Goal: Information Seeking & Learning: Learn about a topic

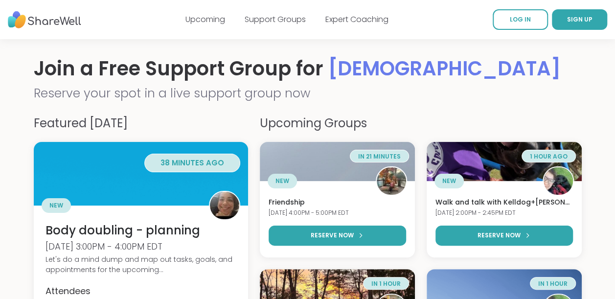
click at [213, 12] on div "Upcoming Support Groups Expert Coaching" at bounding box center [287, 19] width 203 height 27
click at [211, 17] on link "Upcoming" at bounding box center [206, 19] width 40 height 11
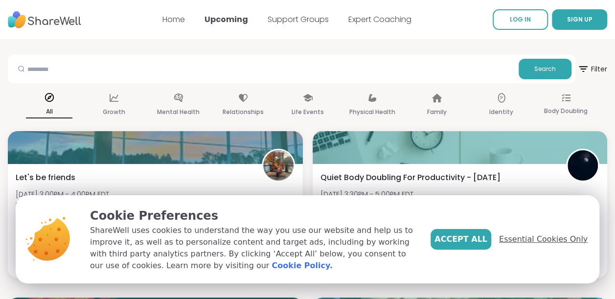
click at [558, 242] on span "Essential Cookies Only" at bounding box center [543, 239] width 89 height 12
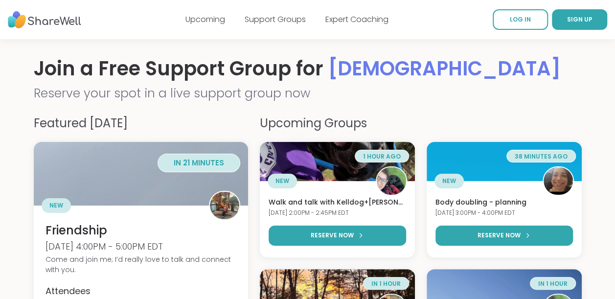
click at [324, 73] on h1 "Join a Free Support Group for LGBTQIA+" at bounding box center [308, 68] width 548 height 27
click at [187, 20] on link "Upcoming" at bounding box center [206, 19] width 40 height 11
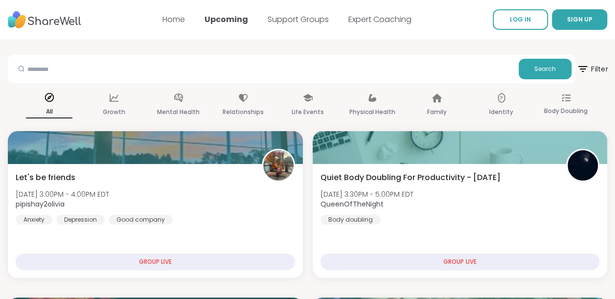
click at [587, 72] on icon at bounding box center [583, 69] width 12 height 12
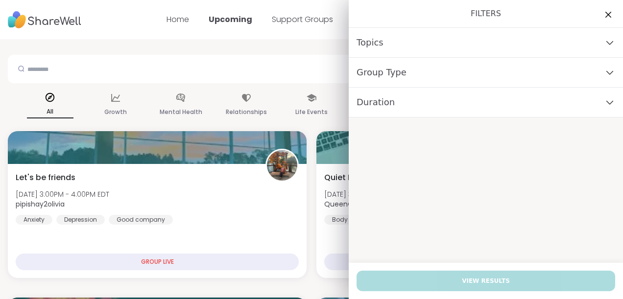
click at [528, 74] on div "Group Type" at bounding box center [486, 73] width 274 height 30
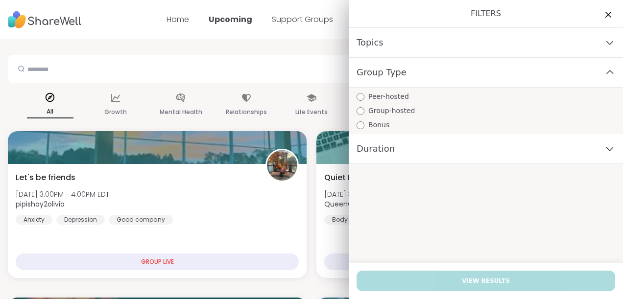
click at [461, 72] on div "Group Type" at bounding box center [486, 73] width 274 height 30
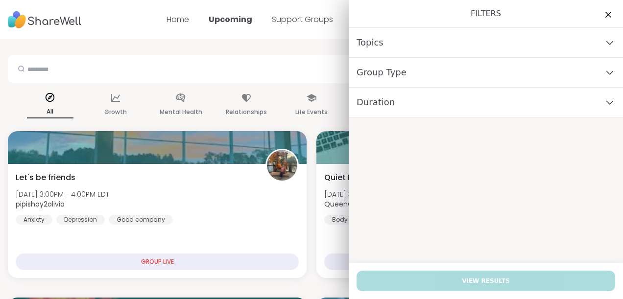
click at [460, 101] on div "Duration" at bounding box center [486, 103] width 274 height 30
click at [466, 39] on div "Topics" at bounding box center [486, 43] width 274 height 30
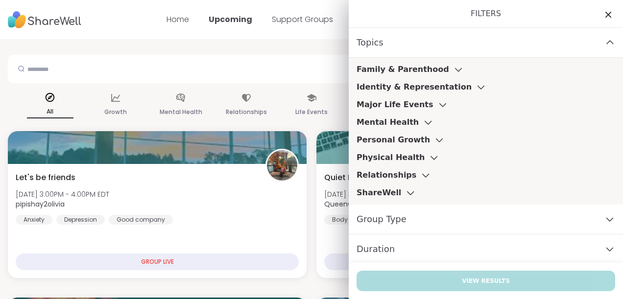
scroll to position [0, 0]
click at [404, 137] on h3 "Personal Growth" at bounding box center [392, 140] width 73 height 12
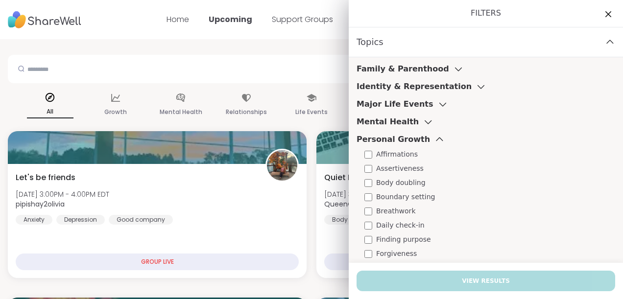
click at [404, 137] on h3 "Personal Growth" at bounding box center [392, 140] width 73 height 12
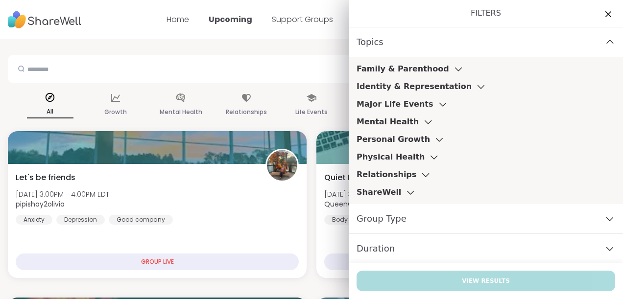
click at [422, 121] on icon at bounding box center [427, 121] width 11 height 7
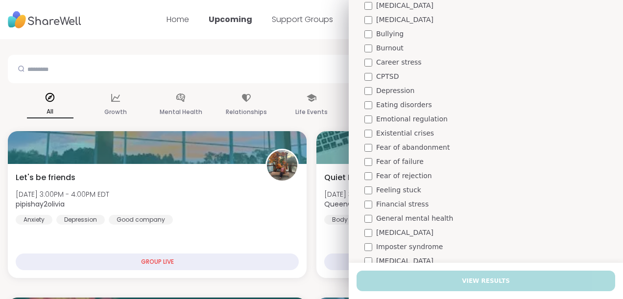
scroll to position [49, 0]
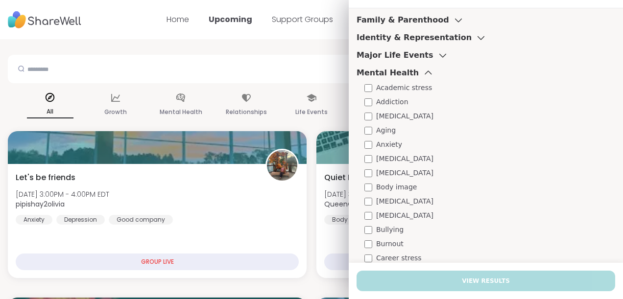
click at [397, 23] on h3 "Family & Parenthood" at bounding box center [402, 20] width 93 height 12
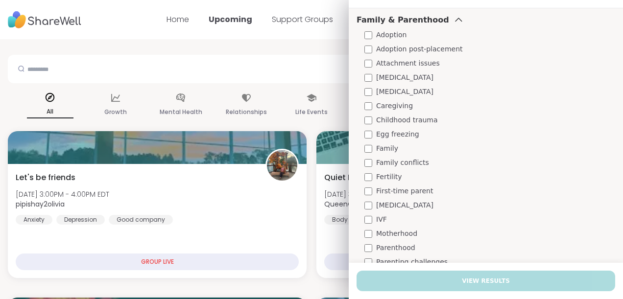
click at [376, 152] on span "Family" at bounding box center [387, 148] width 22 height 10
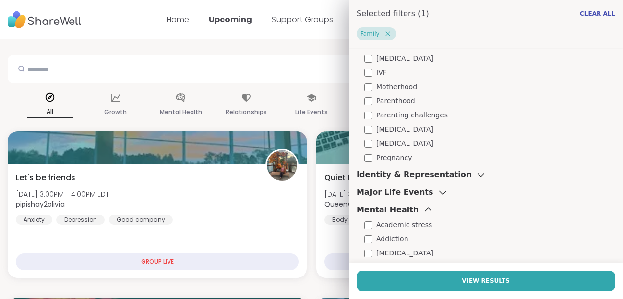
click at [411, 179] on h3 "Identity & Representation" at bounding box center [413, 175] width 115 height 12
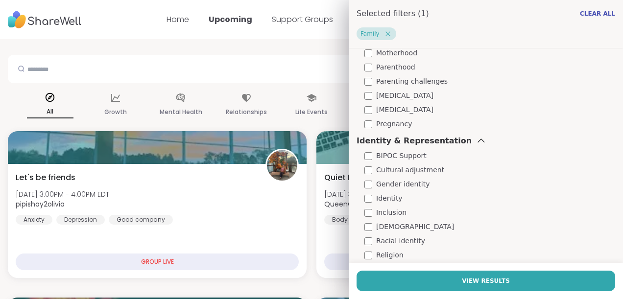
scroll to position [293, 0]
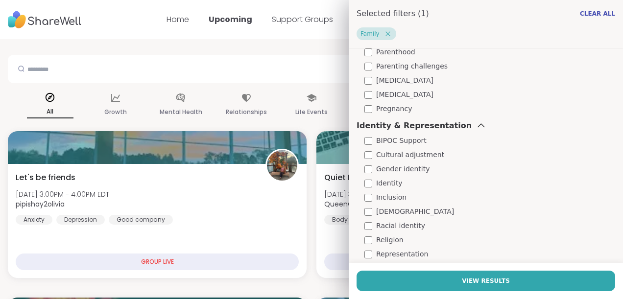
click at [393, 138] on span "BIPOC Support" at bounding box center [401, 141] width 50 height 10
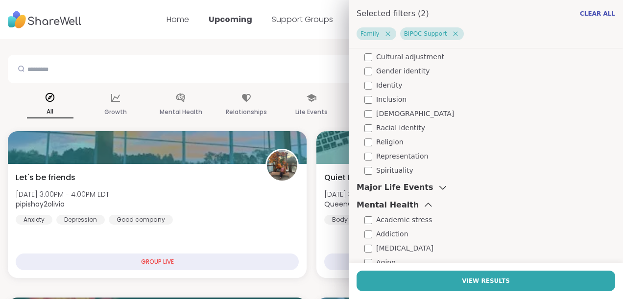
scroll to position [342, 0]
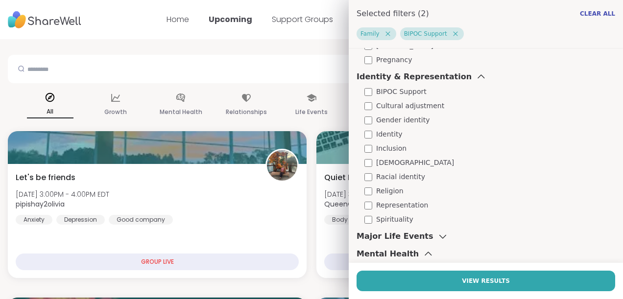
click at [398, 120] on span "Gender identity" at bounding box center [402, 120] width 53 height 10
click at [392, 161] on span "LGBTQIA+" at bounding box center [415, 163] width 78 height 10
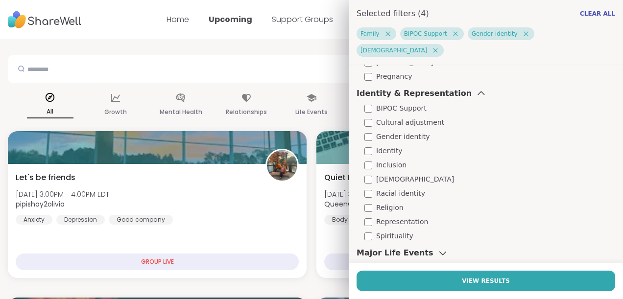
click at [400, 188] on span "Racial identity" at bounding box center [400, 193] width 49 height 10
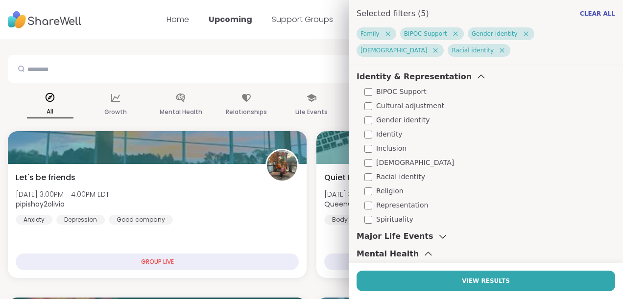
click at [387, 186] on span "Religion" at bounding box center [389, 191] width 27 height 10
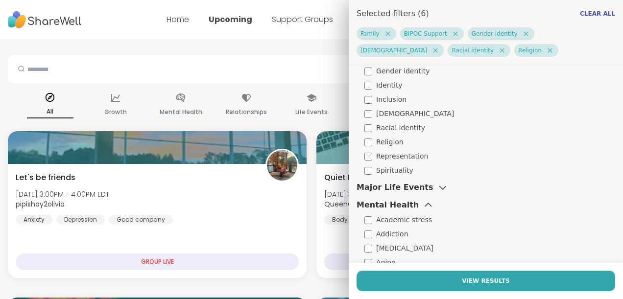
click at [388, 185] on h3 "Major Life Events" at bounding box center [394, 188] width 77 height 12
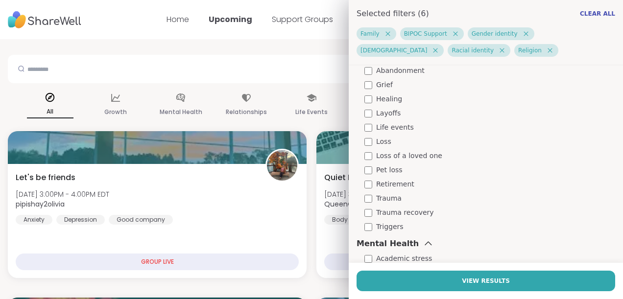
scroll to position [555, 0]
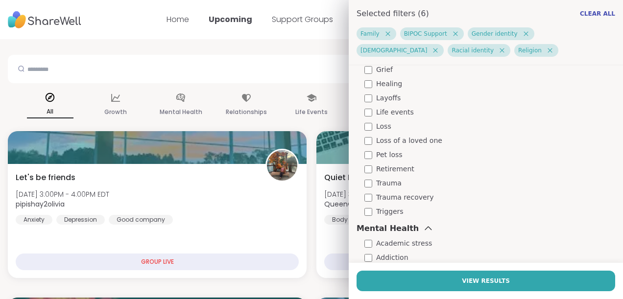
click at [396, 111] on span "Life events" at bounding box center [395, 112] width 38 height 10
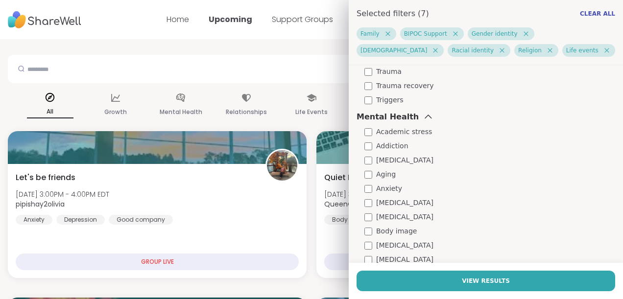
scroll to position [701, 0]
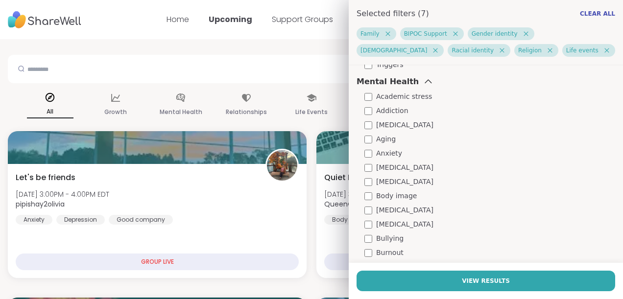
click at [398, 95] on span "Academic stress" at bounding box center [404, 97] width 56 height 10
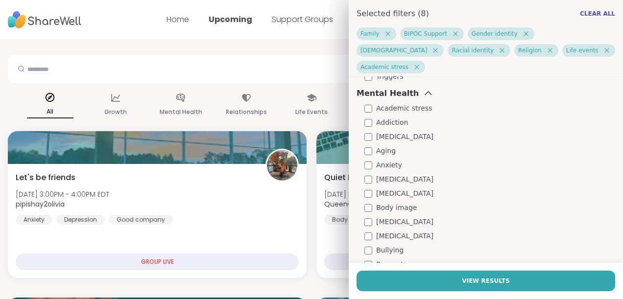
click at [385, 132] on span "ADHD" at bounding box center [404, 137] width 57 height 10
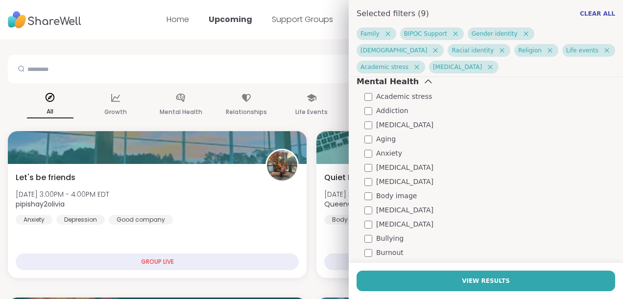
click at [383, 150] on span "Anxiety" at bounding box center [389, 153] width 26 height 10
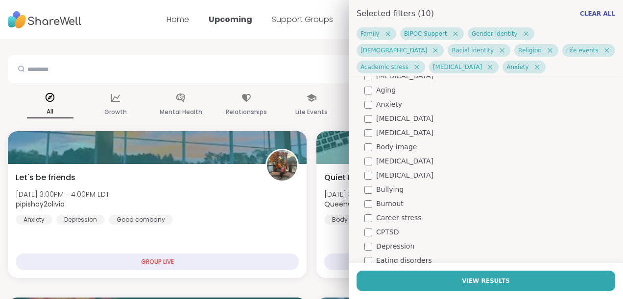
click at [388, 159] on span "Borderline personality disorder" at bounding box center [404, 161] width 57 height 10
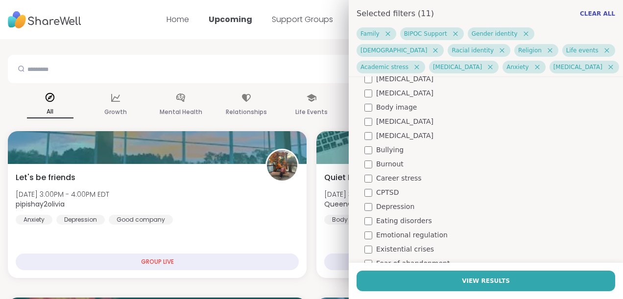
scroll to position [811, 0]
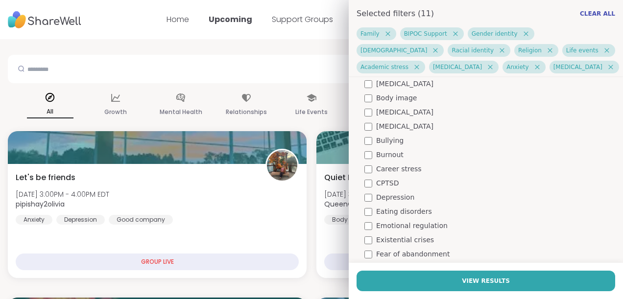
click at [392, 158] on span "Burnout" at bounding box center [389, 155] width 27 height 10
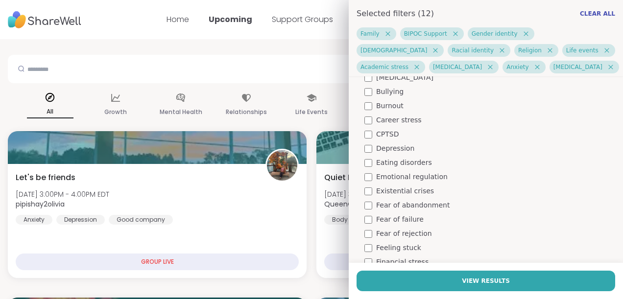
click at [395, 149] on span "Depression" at bounding box center [395, 148] width 38 height 10
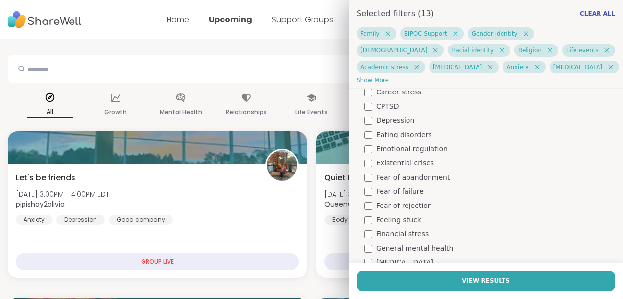
scroll to position [921, 0]
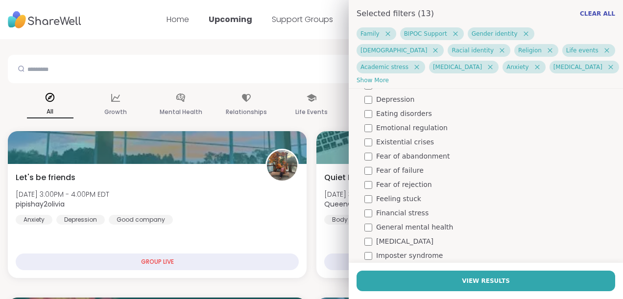
click at [396, 144] on span "Existential crises" at bounding box center [405, 142] width 58 height 10
click at [398, 172] on span "Fear of failure" at bounding box center [399, 170] width 47 height 10
click at [397, 181] on span "Fear of rejection" at bounding box center [404, 185] width 56 height 10
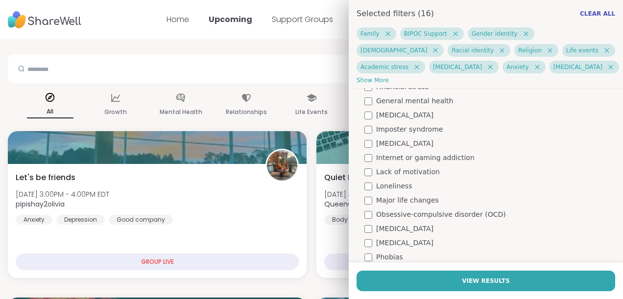
scroll to position [1068, 0]
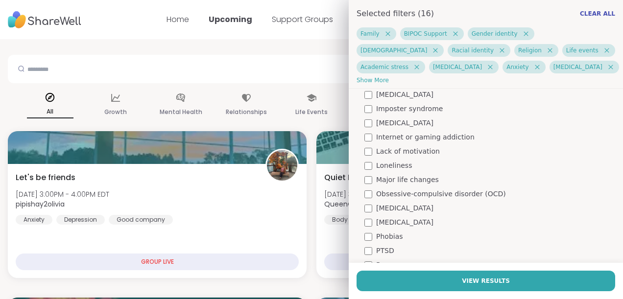
click at [408, 155] on span "Lack of motivation" at bounding box center [408, 151] width 64 height 10
click at [382, 168] on span "Loneliness" at bounding box center [394, 166] width 36 height 10
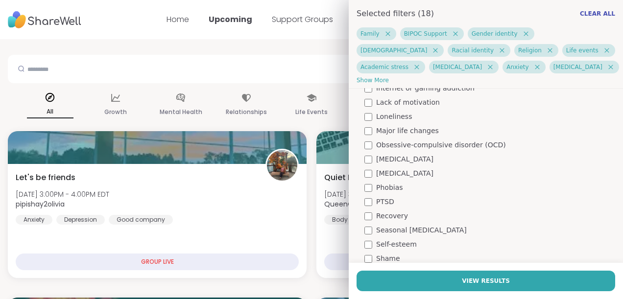
click at [398, 170] on span "Perfectionism" at bounding box center [404, 173] width 57 height 10
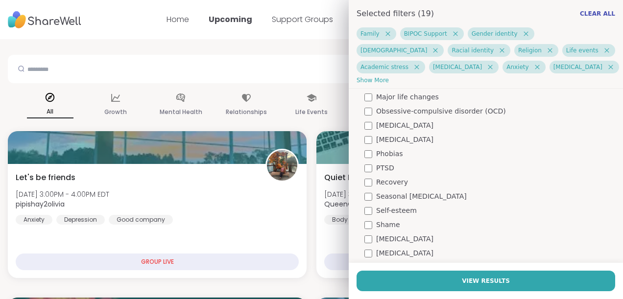
scroll to position [1166, 0]
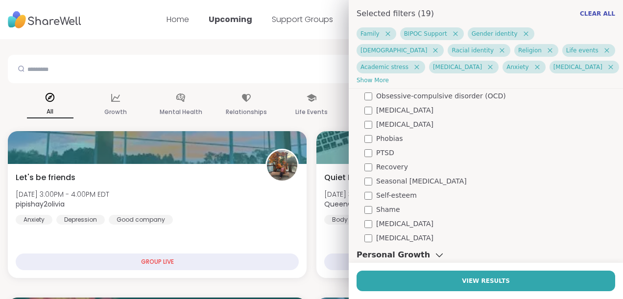
click at [391, 198] on span "Self-esteem" at bounding box center [396, 195] width 41 height 10
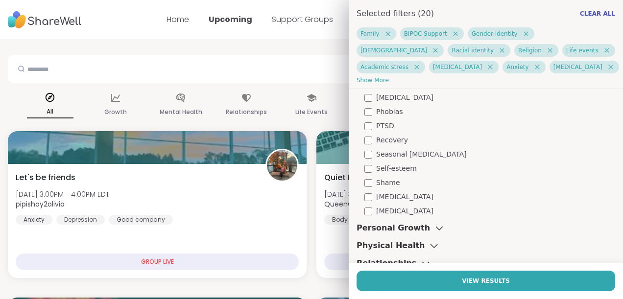
scroll to position [1214, 0]
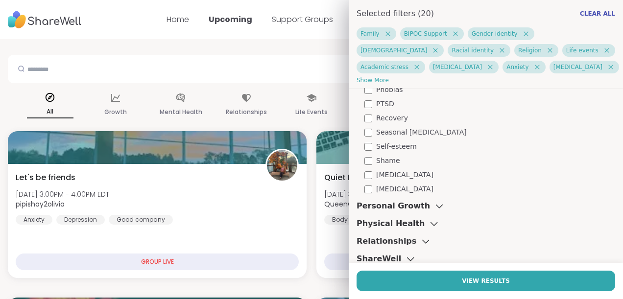
click at [401, 172] on span "Social anxiety" at bounding box center [404, 175] width 57 height 10
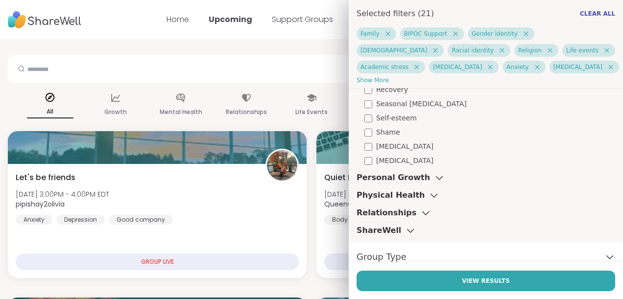
scroll to position [1263, 0]
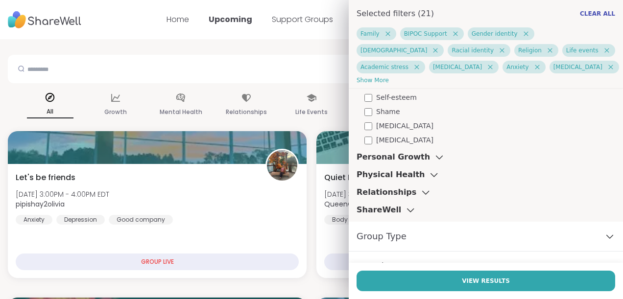
click at [407, 157] on div "Personal Growth" at bounding box center [400, 157] width 88 height 12
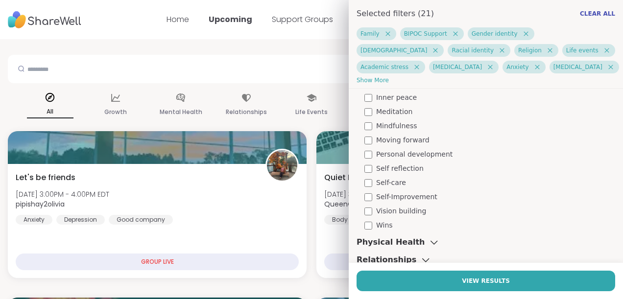
scroll to position [1557, 0]
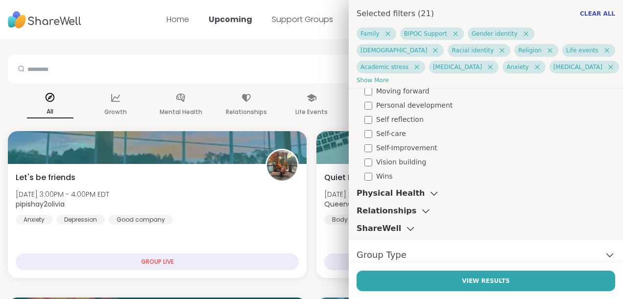
click at [406, 189] on div "Physical Health" at bounding box center [397, 193] width 83 height 12
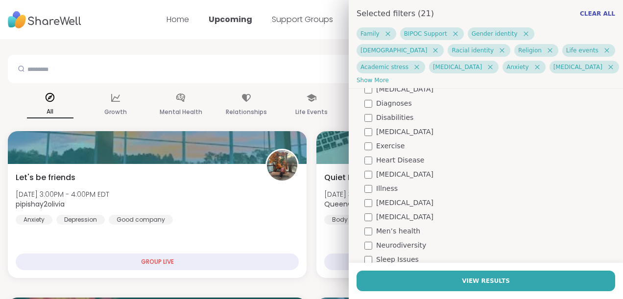
scroll to position [1900, 0]
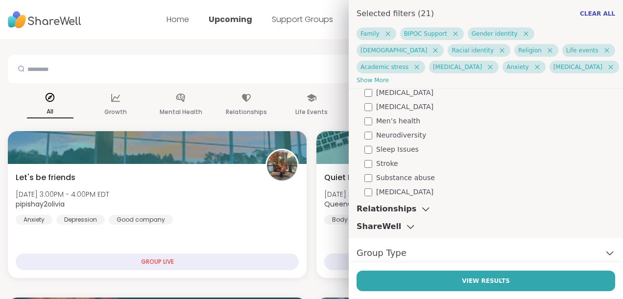
click at [398, 209] on div "Relationships" at bounding box center [393, 209] width 75 height 12
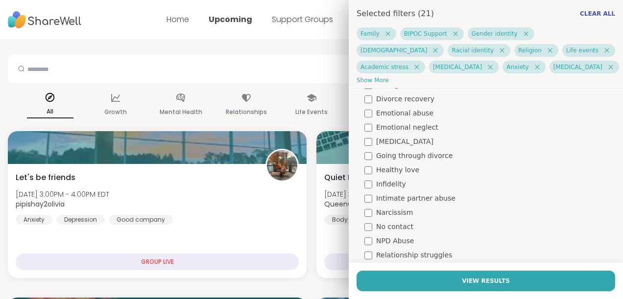
scroll to position [1949, 0]
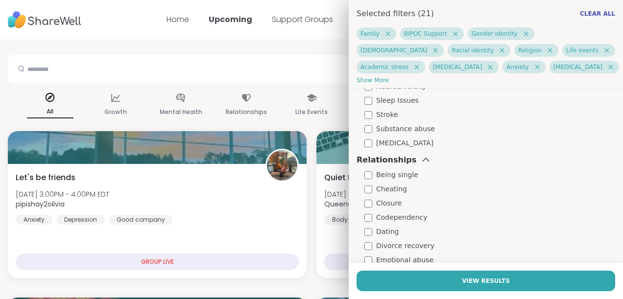
click at [386, 178] on span "Being single" at bounding box center [397, 175] width 42 height 10
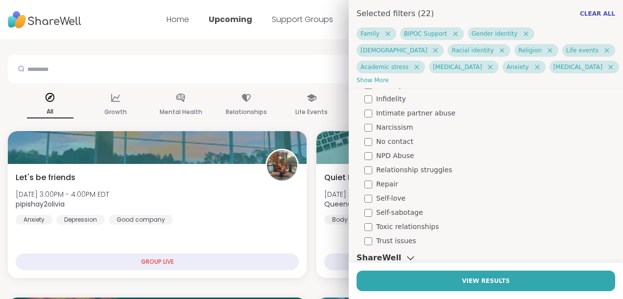
scroll to position [2193, 0]
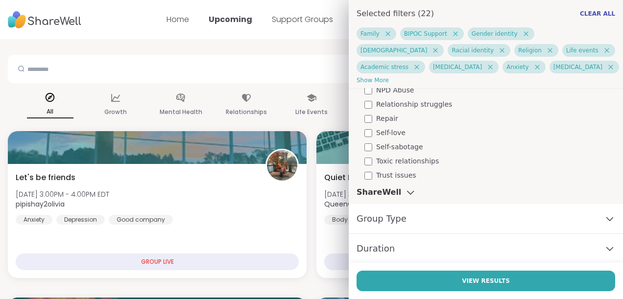
click at [387, 195] on div "ShareWell" at bounding box center [386, 193] width 60 height 12
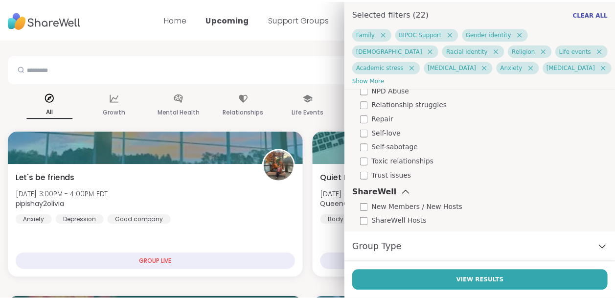
scroll to position [2275, 0]
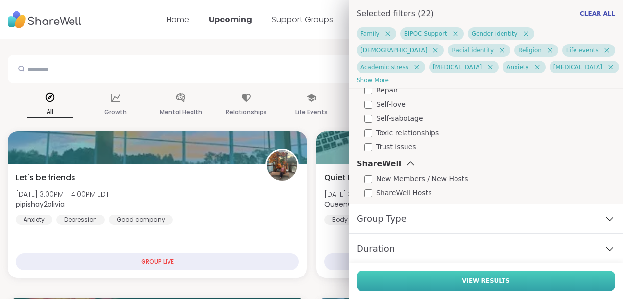
click at [443, 275] on button "View Results" at bounding box center [485, 281] width 258 height 21
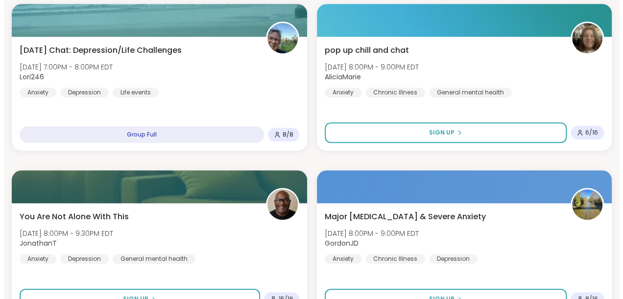
scroll to position [0, 0]
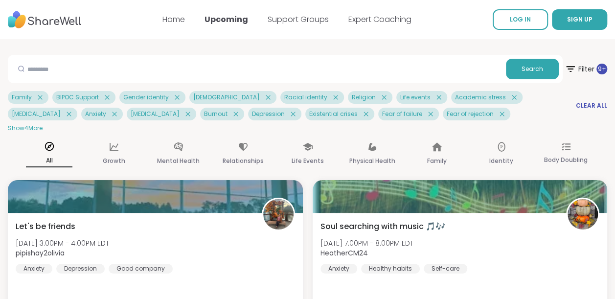
click at [605, 110] on div "Family BIPOC Support Gender identity LGBTQIA+ Racial identity Religion Life eve…" at bounding box center [308, 105] width 600 height 29
click at [600, 106] on span "Clear All" at bounding box center [591, 106] width 31 height 8
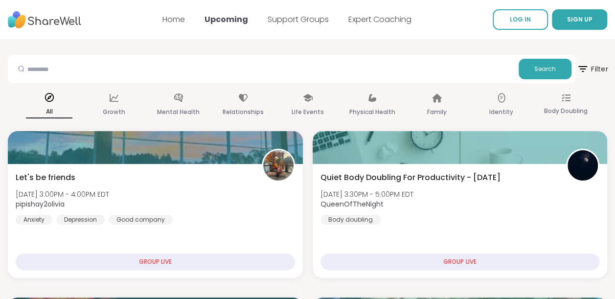
click at [591, 69] on span "Filter" at bounding box center [592, 69] width 31 height 24
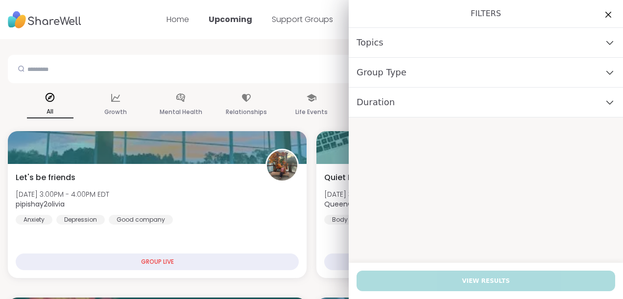
click at [446, 42] on div "Topics" at bounding box center [486, 43] width 274 height 30
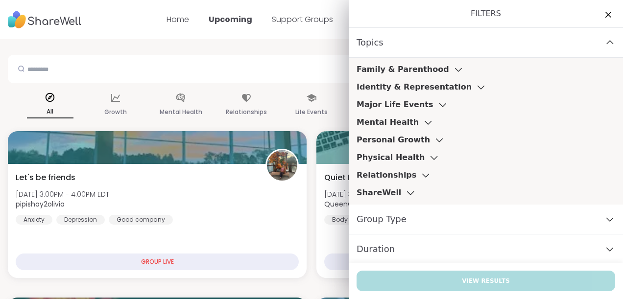
click at [422, 119] on icon at bounding box center [427, 122] width 11 height 7
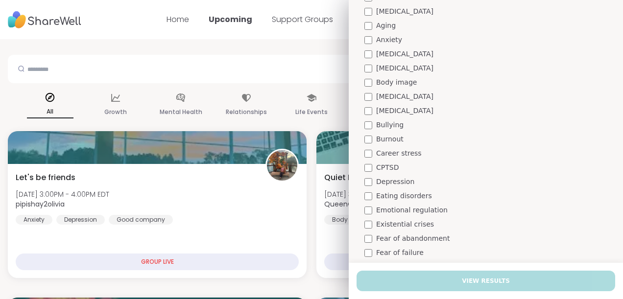
scroll to position [49, 0]
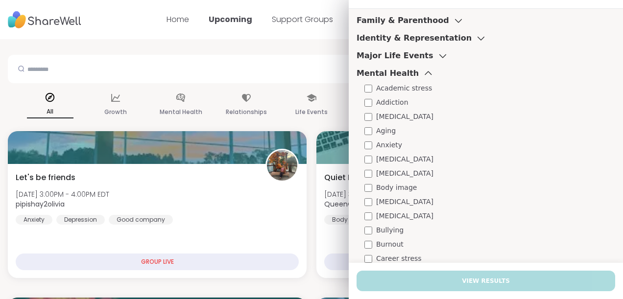
click at [393, 58] on h3 "Major Life Events" at bounding box center [394, 56] width 77 height 12
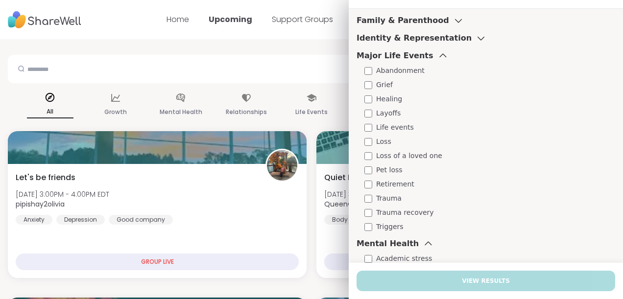
click at [418, 39] on h3 "Identity & Representation" at bounding box center [413, 38] width 115 height 12
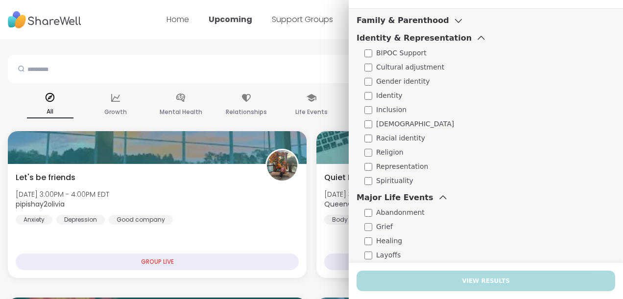
click at [382, 123] on span "LGBTQIA+" at bounding box center [415, 124] width 78 height 10
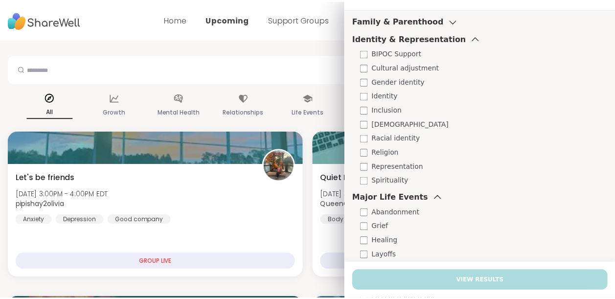
scroll to position [97, 0]
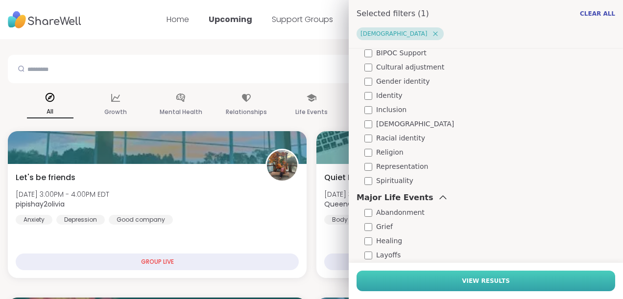
click at [420, 283] on button "View Results" at bounding box center [485, 281] width 258 height 21
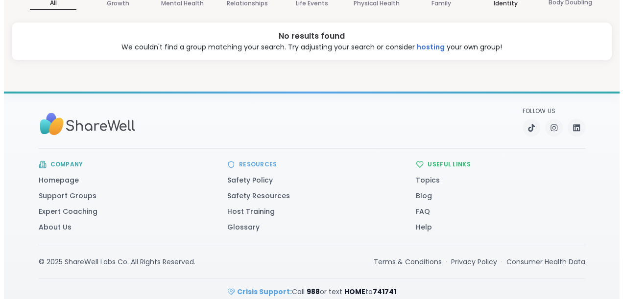
scroll to position [0, 0]
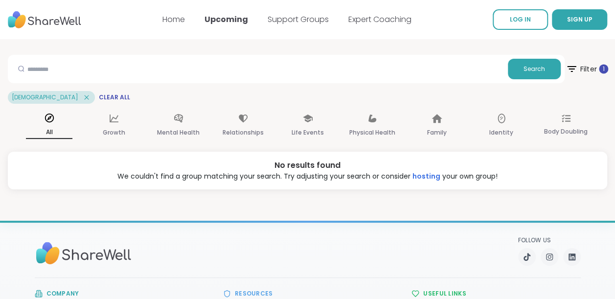
click at [588, 70] on span "Filter 1" at bounding box center [587, 69] width 43 height 24
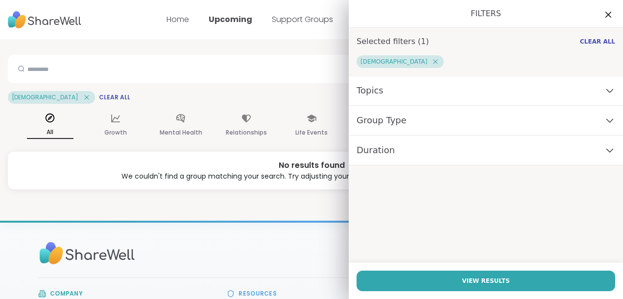
click at [406, 124] on div "Group Type" at bounding box center [486, 121] width 274 height 30
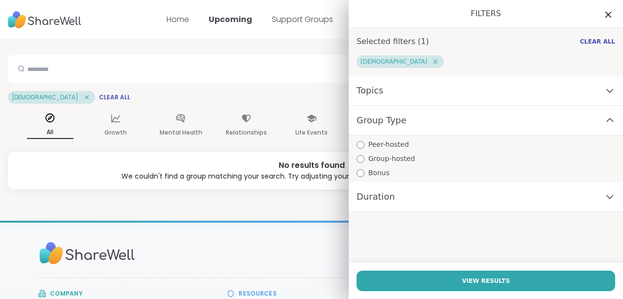
click at [414, 87] on div "Topics" at bounding box center [486, 91] width 274 height 30
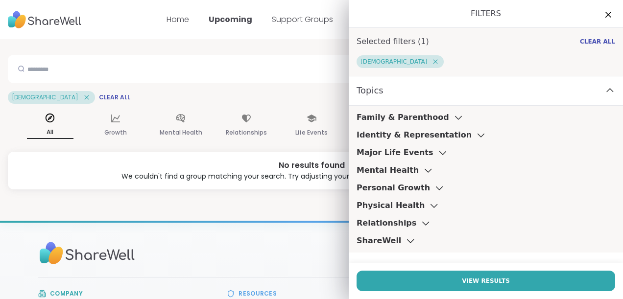
click at [402, 149] on h3 "Major Life Events" at bounding box center [394, 153] width 77 height 12
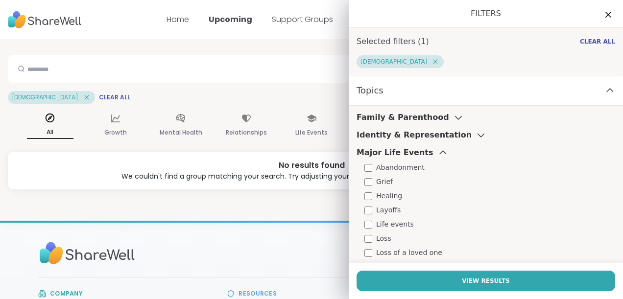
click at [401, 150] on h3 "Major Life Events" at bounding box center [394, 153] width 77 height 12
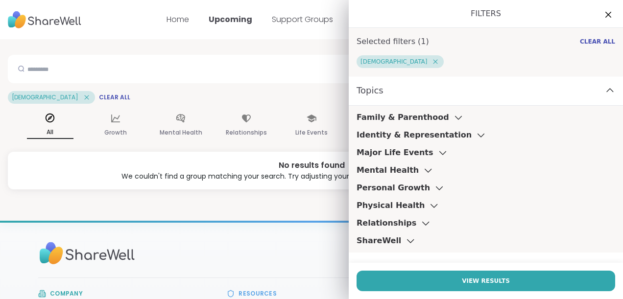
click at [397, 136] on h3 "Identity & Representation" at bounding box center [413, 135] width 115 height 12
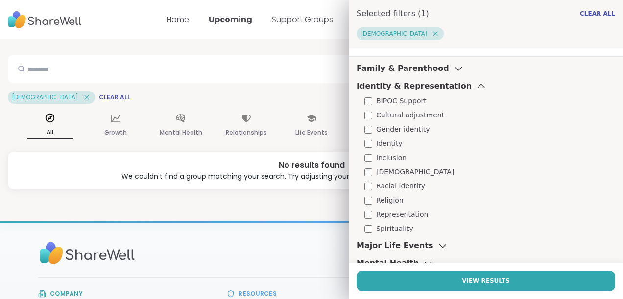
click at [385, 173] on span "LGBTQIA+" at bounding box center [415, 172] width 78 height 10
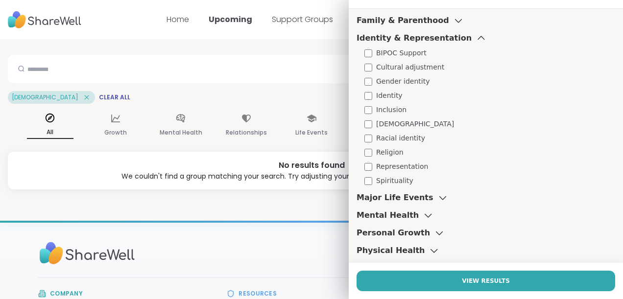
scroll to position [1, 0]
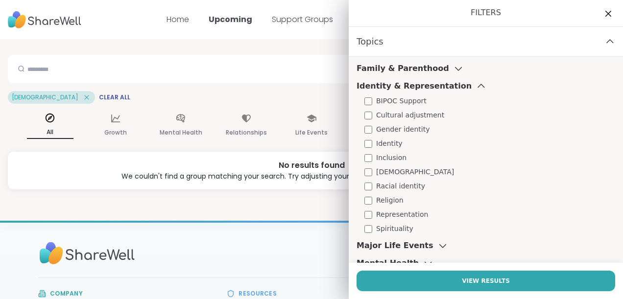
click at [395, 124] on span "Gender identity" at bounding box center [402, 129] width 53 height 10
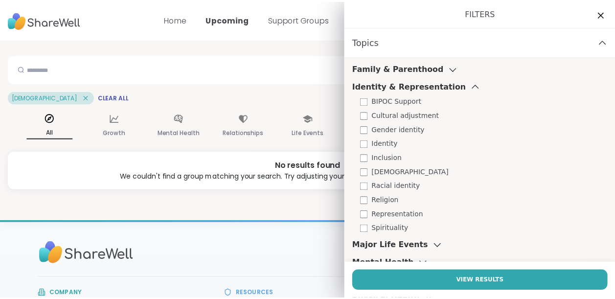
scroll to position [49, 0]
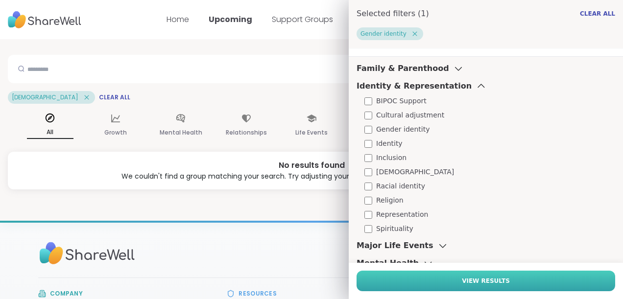
click at [416, 279] on button "View Results" at bounding box center [485, 281] width 258 height 21
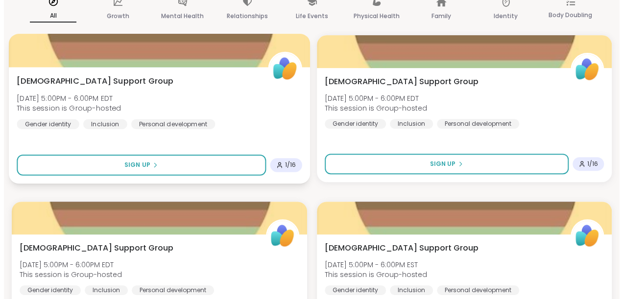
scroll to position [0, 0]
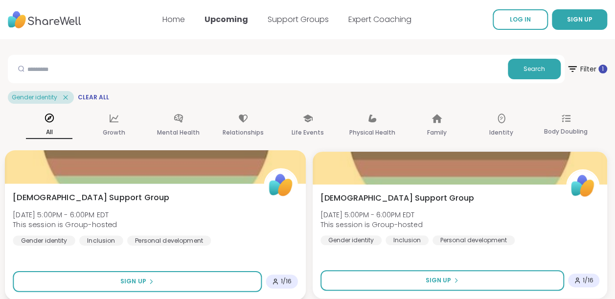
click at [97, 226] on span "This session is Group-hosted" at bounding box center [65, 225] width 104 height 10
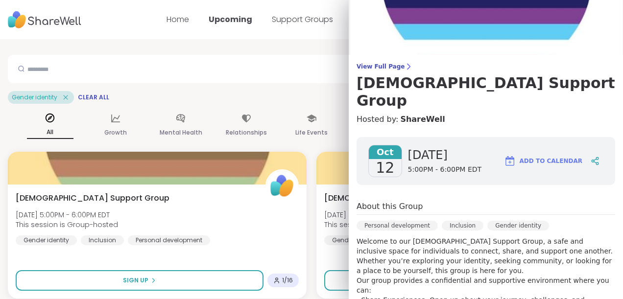
scroll to position [147, 0]
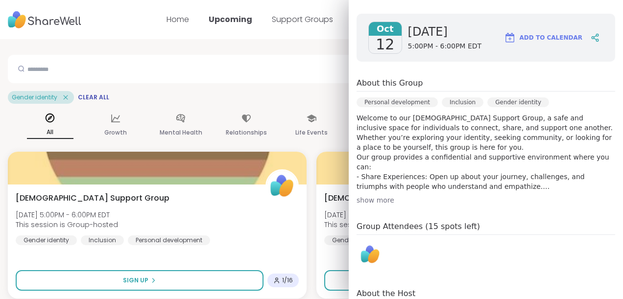
click at [391, 195] on div "show more" at bounding box center [485, 200] width 258 height 10
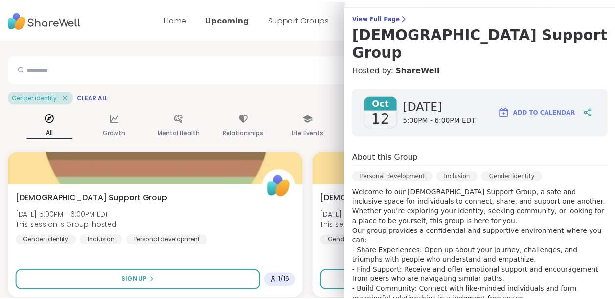
scroll to position [0, 0]
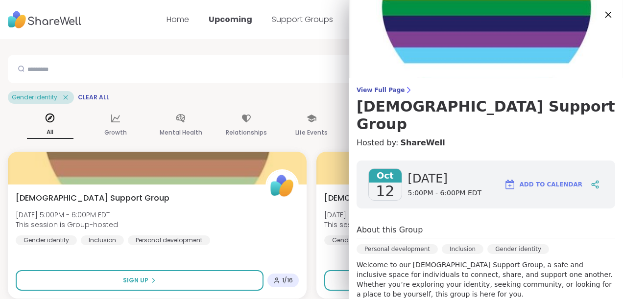
click at [602, 19] on icon at bounding box center [608, 14] width 12 height 12
